Goal: Information Seeking & Learning: Learn about a topic

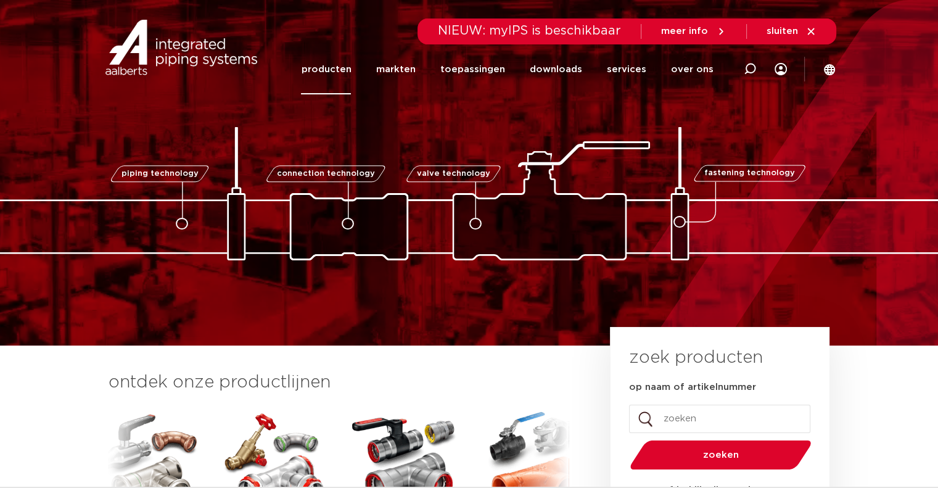
drag, startPoint x: 0, startPoint y: 0, endPoint x: 335, endPoint y: 67, distance: 342.0
click at [335, 67] on link "producten" at bounding box center [326, 69] width 50 height 50
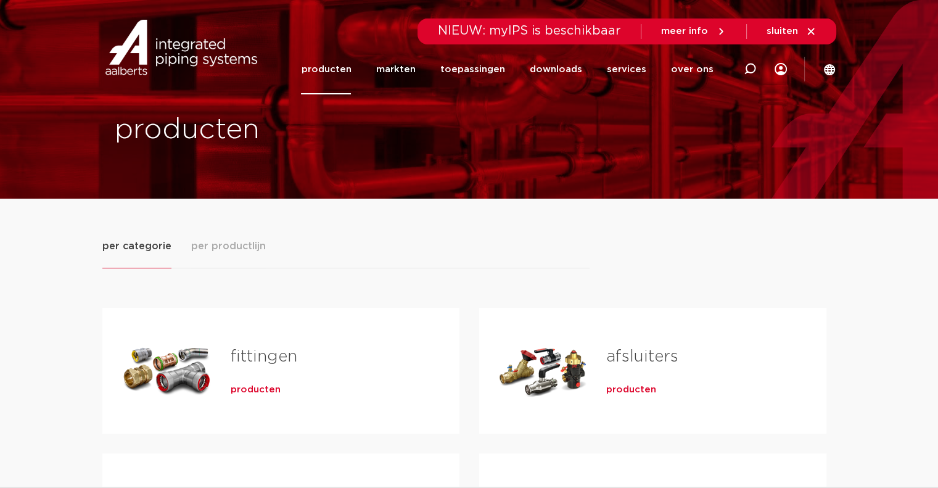
click at [250, 242] on span "per productlijn" at bounding box center [228, 246] width 75 height 15
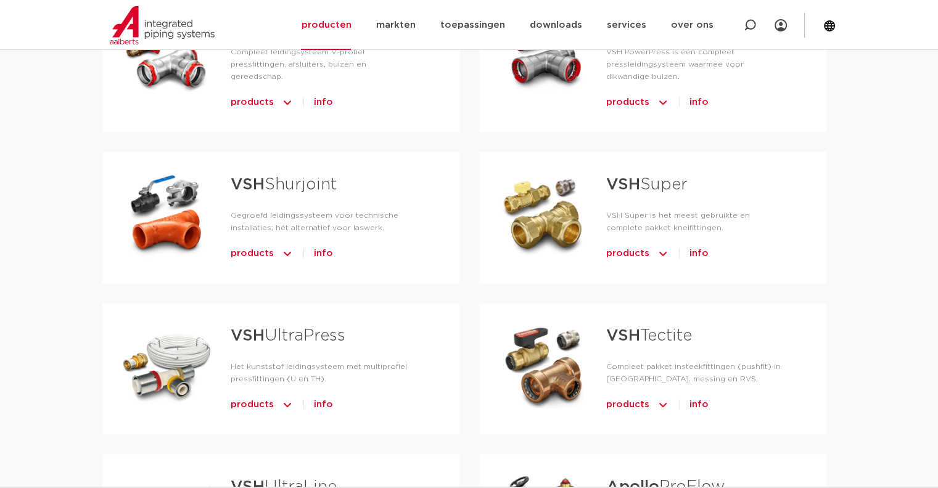
scroll to position [484, 0]
click at [675, 327] on link "VSH Tectite" at bounding box center [649, 335] width 86 height 16
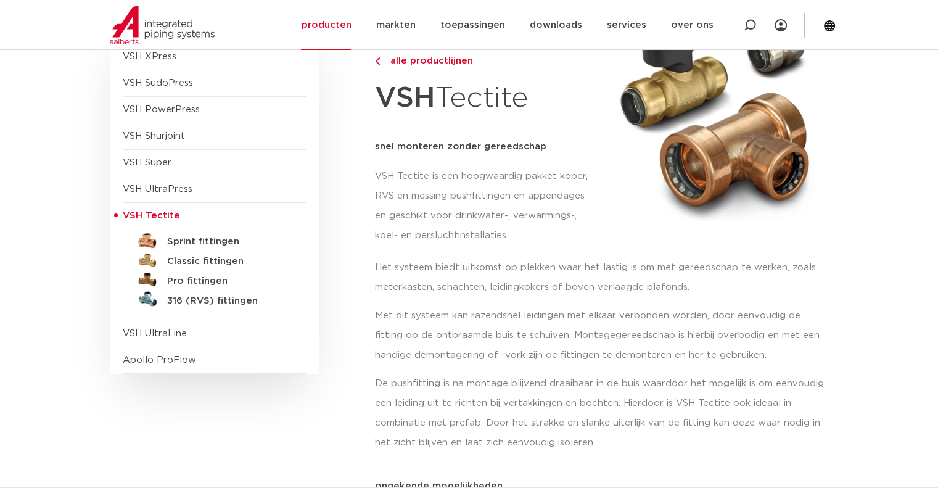
scroll to position [163, 0]
click at [223, 260] on h5 "Classic fittingen" at bounding box center [228, 260] width 122 height 11
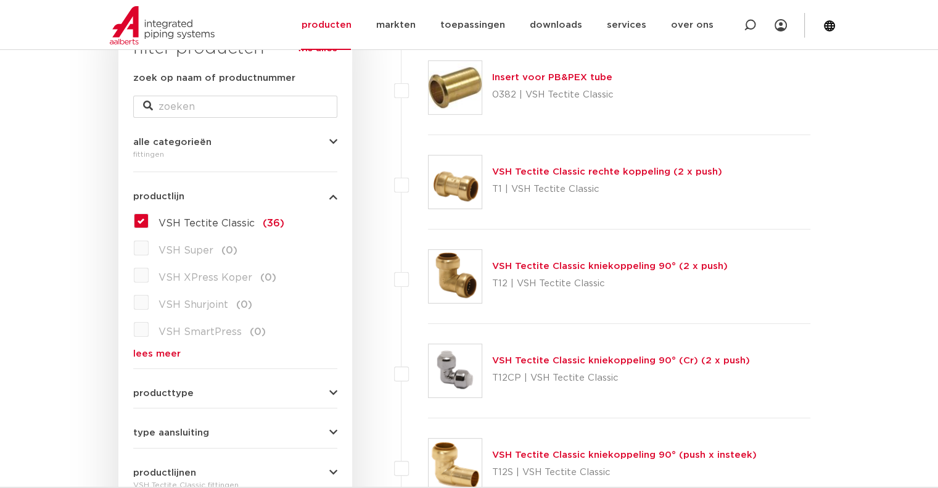
click at [615, 261] on link "VSH Tectite Classic kniekoppeling 90° (2 x push)" at bounding box center [609, 265] width 235 height 9
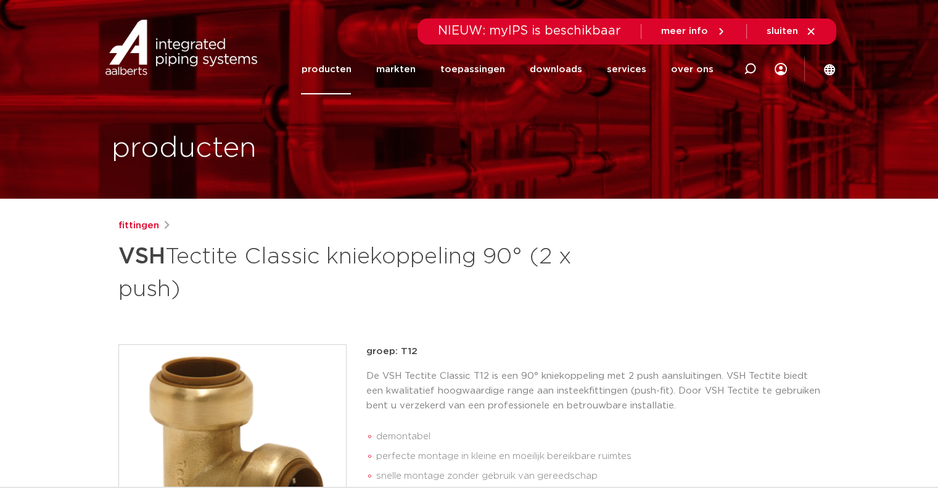
scroll to position [33, 0]
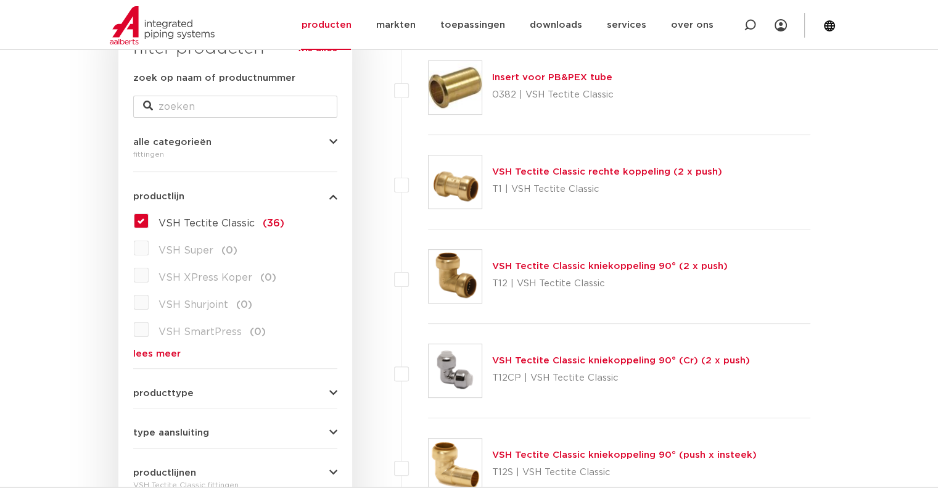
click at [533, 167] on link "VSH Tectite Classic rechte koppeling (2 x push)" at bounding box center [607, 171] width 230 height 9
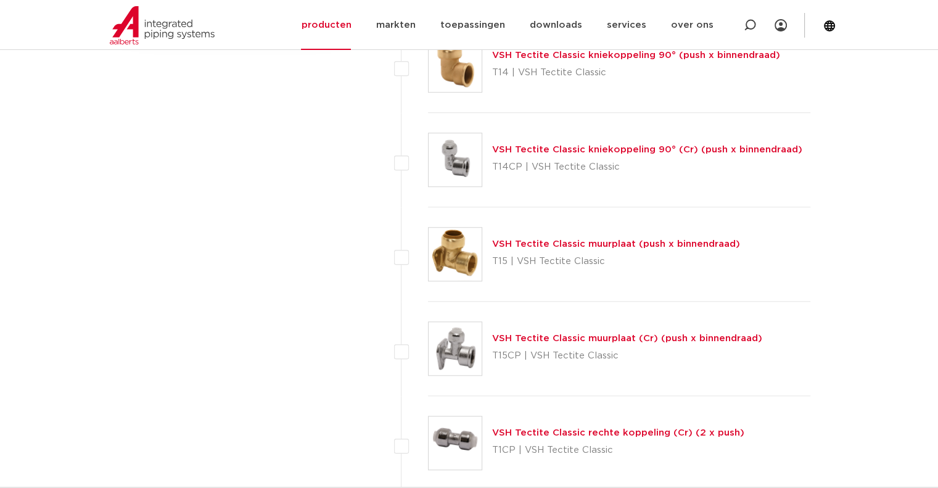
scroll to position [910, 0]
click at [562, 238] on link "VSH Tectite Classic muurplaat (push x binnendraad)" at bounding box center [616, 242] width 248 height 9
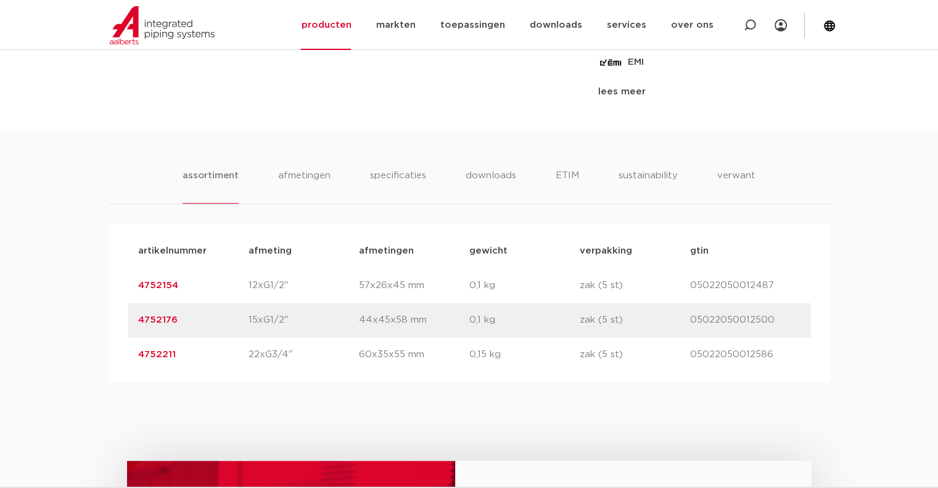
scroll to position [682, 0]
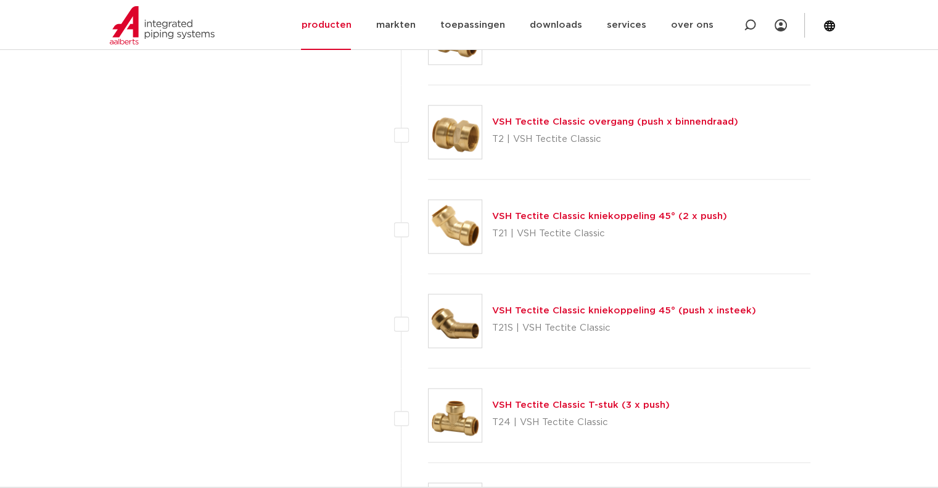
scroll to position [1598, 0]
click at [587, 401] on link "VSH Tectite Classic T-stuk (3 x push)" at bounding box center [581, 403] width 178 height 9
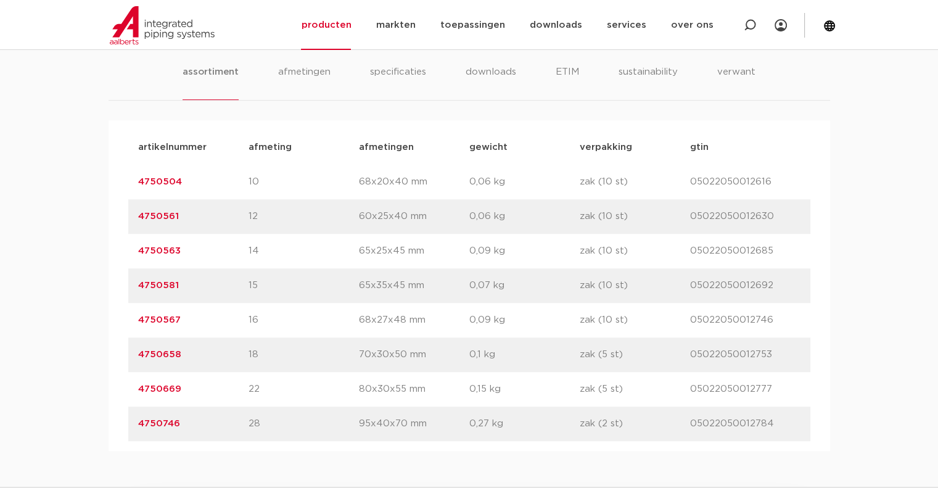
scroll to position [761, 0]
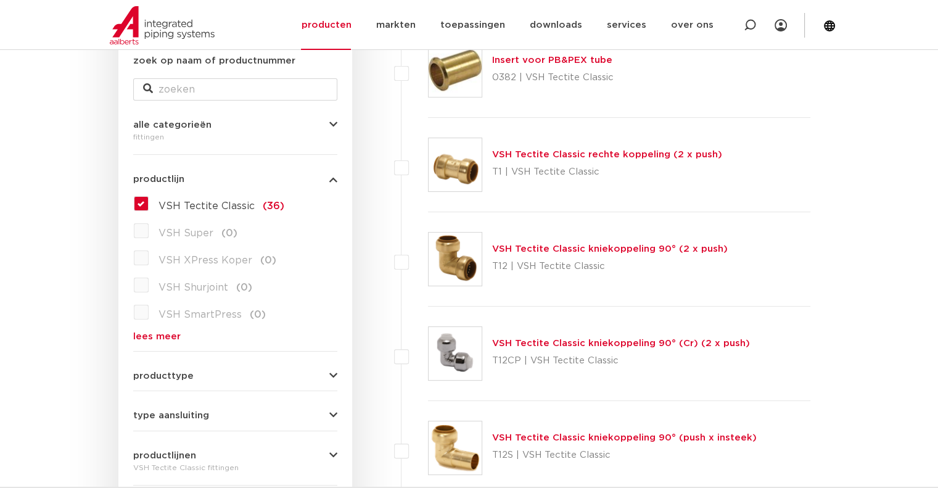
scroll to position [243, 0]
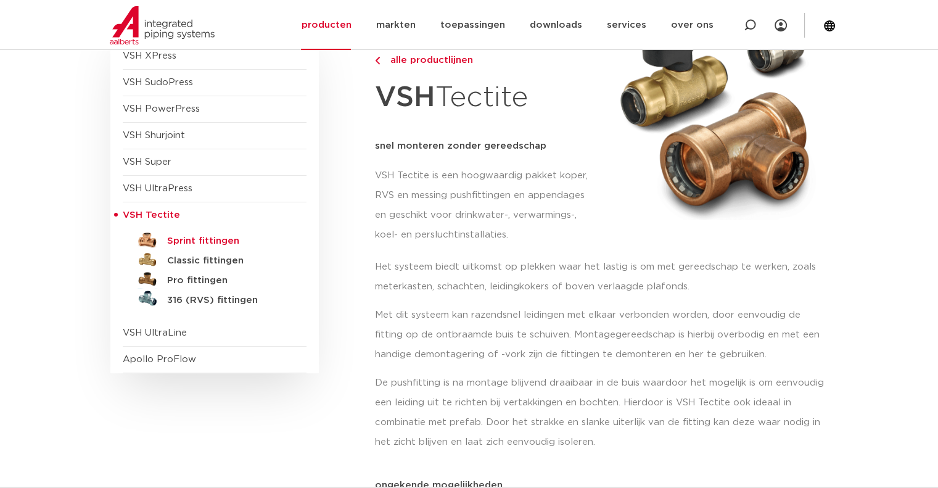
click at [183, 235] on h5 "Sprint fittingen" at bounding box center [228, 240] width 122 height 11
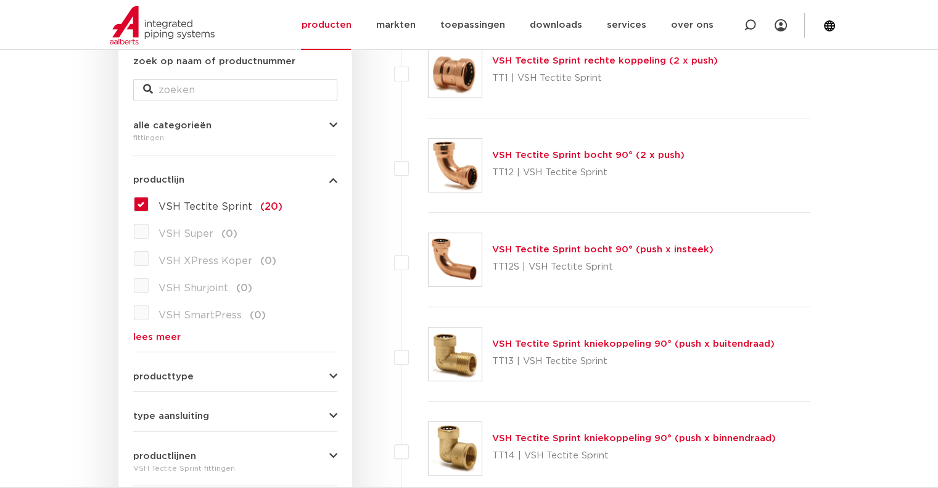
click at [627, 65] on link "VSH Tectite Sprint rechte koppeling (2 x push)" at bounding box center [605, 60] width 226 height 9
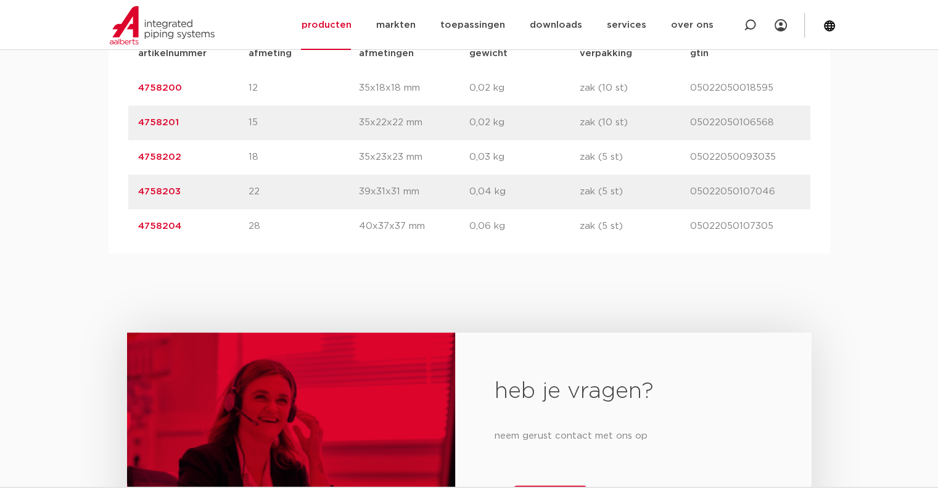
scroll to position [878, 0]
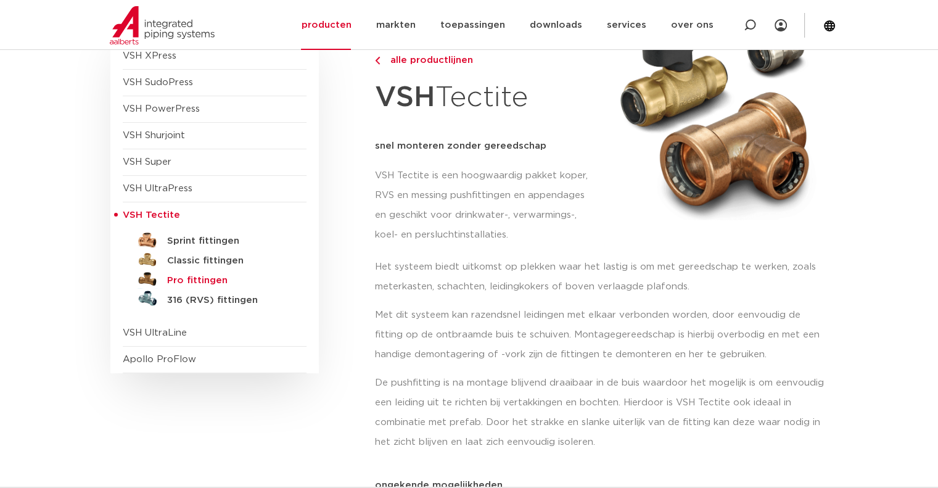
click at [198, 277] on h5 "Pro fittingen" at bounding box center [228, 280] width 122 height 11
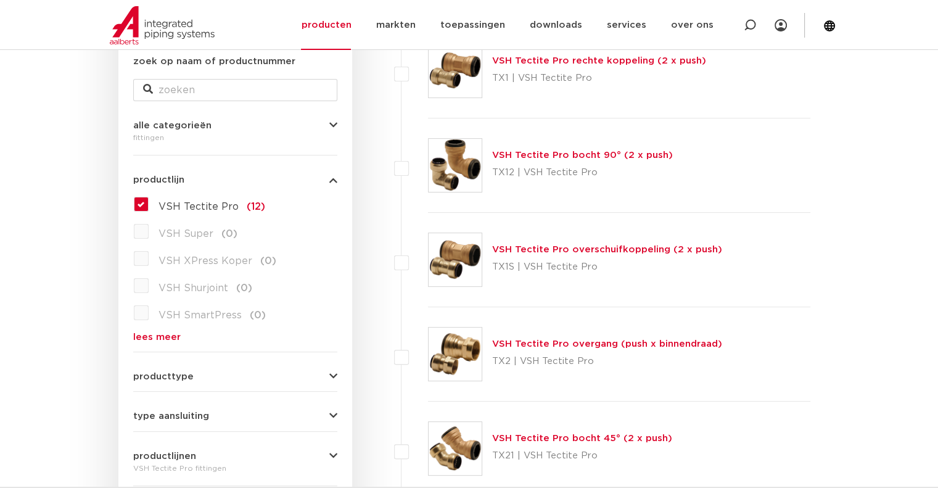
scroll to position [155, 0]
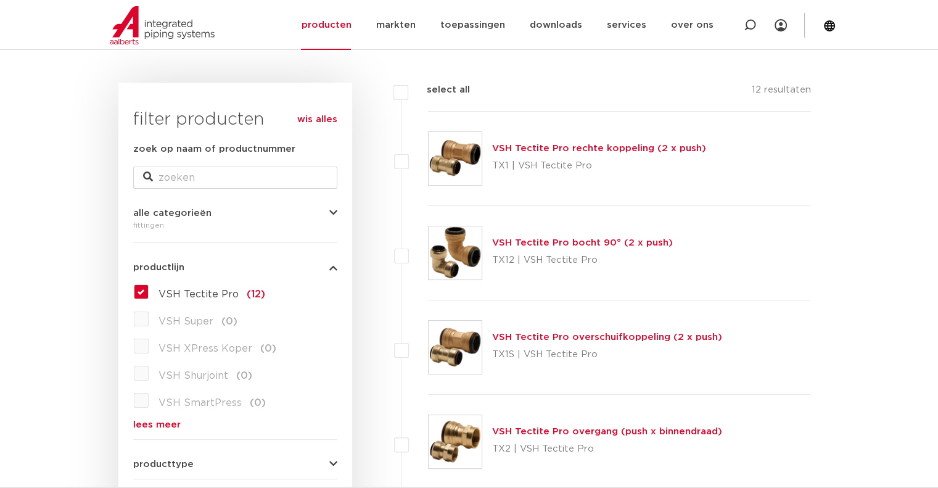
click at [634, 144] on link "VSH Tectite Pro rechte koppeling (2 x push)" at bounding box center [599, 148] width 214 height 9
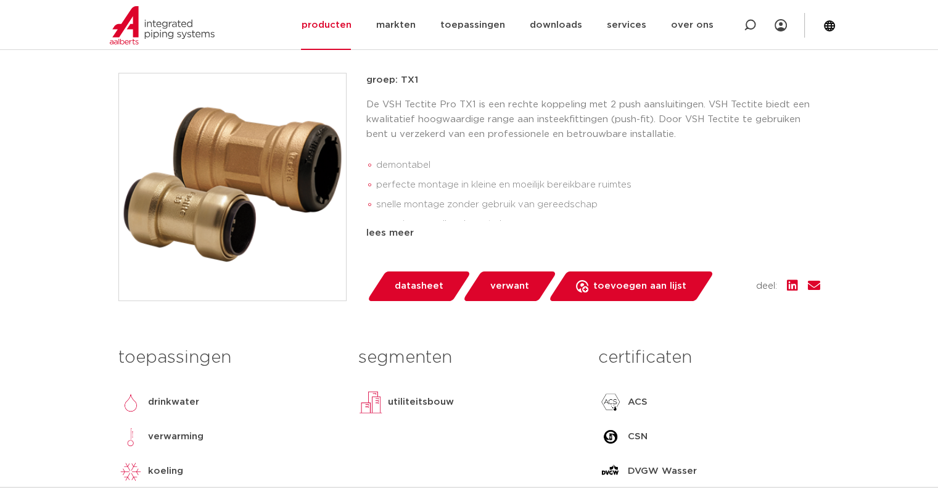
scroll to position [274, 0]
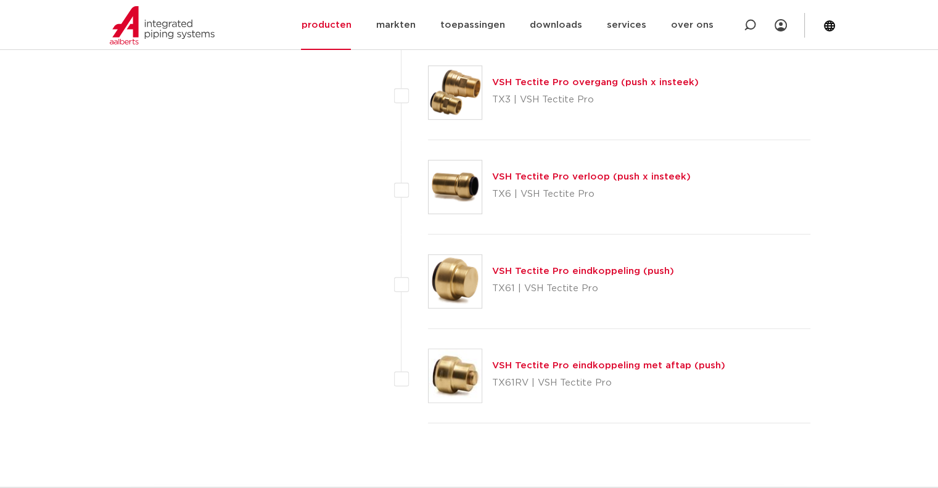
scroll to position [976, 0]
click at [529, 266] on link "VSH Tectite Pro eindkoppeling (push)" at bounding box center [583, 270] width 182 height 9
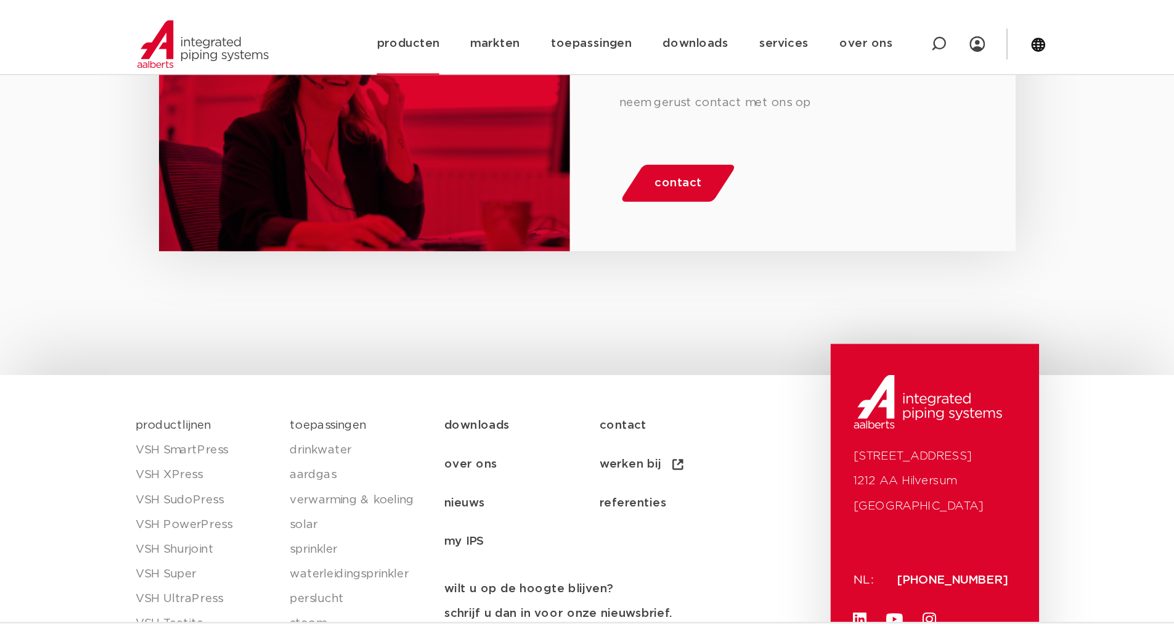
scroll to position [1131, 0]
